Goal: Task Accomplishment & Management: Manage account settings

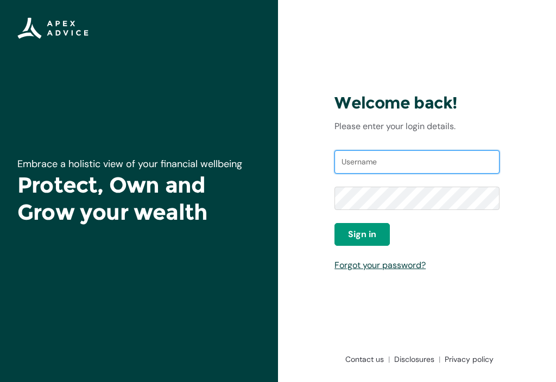
click at [378, 167] on input "Username" at bounding box center [416, 162] width 165 height 24
type input "cinamonanderson@gmail.com"
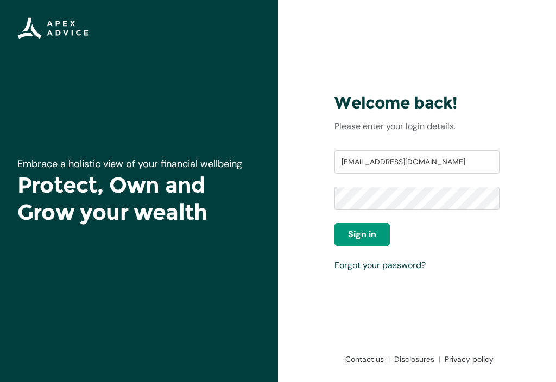
click at [362, 235] on span "Sign in" at bounding box center [362, 234] width 28 height 13
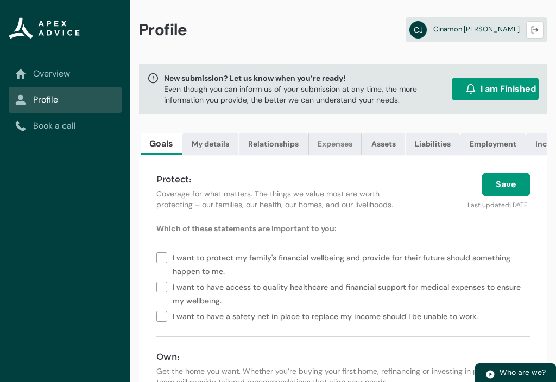
click at [334, 145] on link "Expenses" at bounding box center [334, 144] width 53 height 22
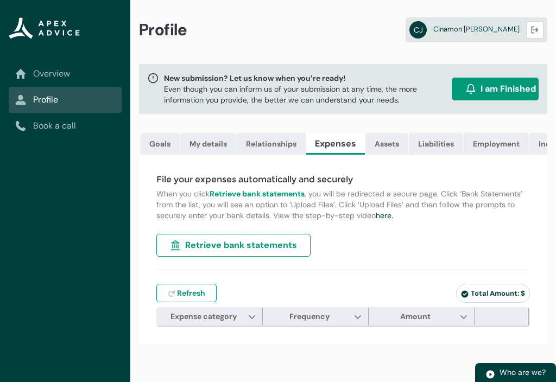
click at [263, 192] on strong "Retrieve bank statements" at bounding box center [257, 194] width 95 height 10
click at [284, 244] on span "Retrieve bank statements" at bounding box center [241, 245] width 112 height 13
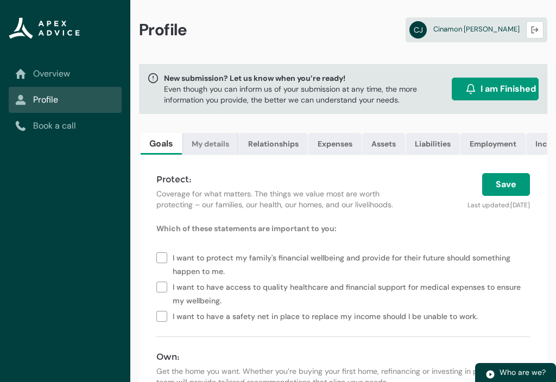
click at [206, 150] on link "My details" at bounding box center [210, 144] width 56 height 22
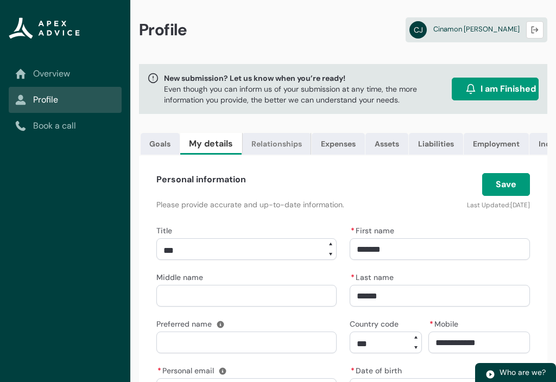
click at [275, 143] on link "Relationships" at bounding box center [276, 144] width 69 height 22
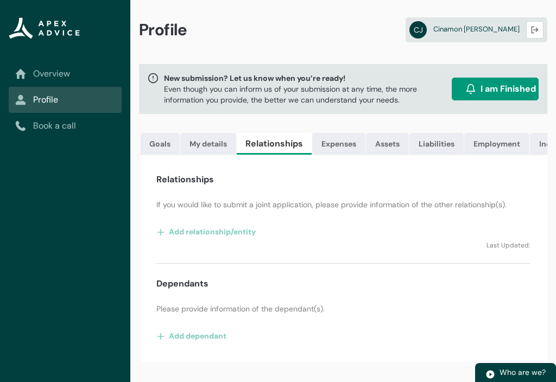
scroll to position [14, 0]
click at [341, 133] on link "Expenses" at bounding box center [338, 144] width 53 height 22
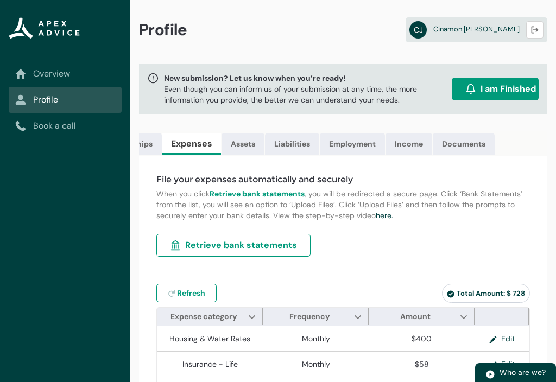
scroll to position [0, 144]
click at [464, 146] on link "Documents" at bounding box center [464, 144] width 62 height 22
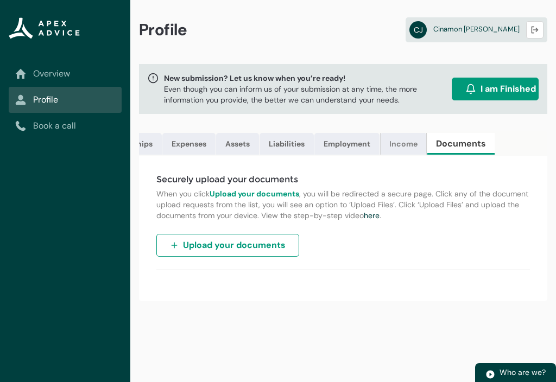
click at [403, 142] on link "Income" at bounding box center [403, 144] width 47 height 22
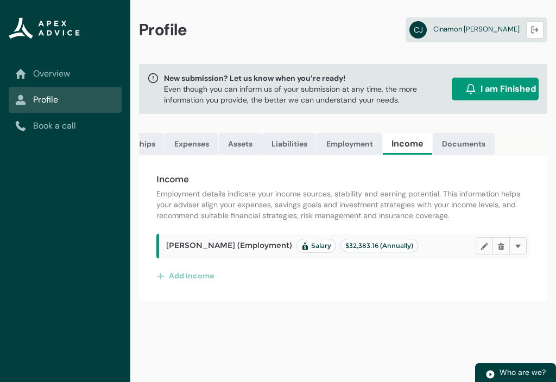
scroll to position [0, 143]
click at [352, 143] on link "Employment" at bounding box center [349, 144] width 65 height 22
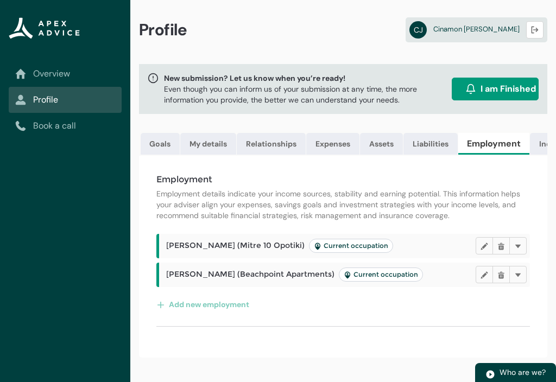
scroll to position [0, 0]
click at [52, 77] on link "Overview" at bounding box center [65, 73] width 100 height 13
